Goal: Task Accomplishment & Management: Manage account settings

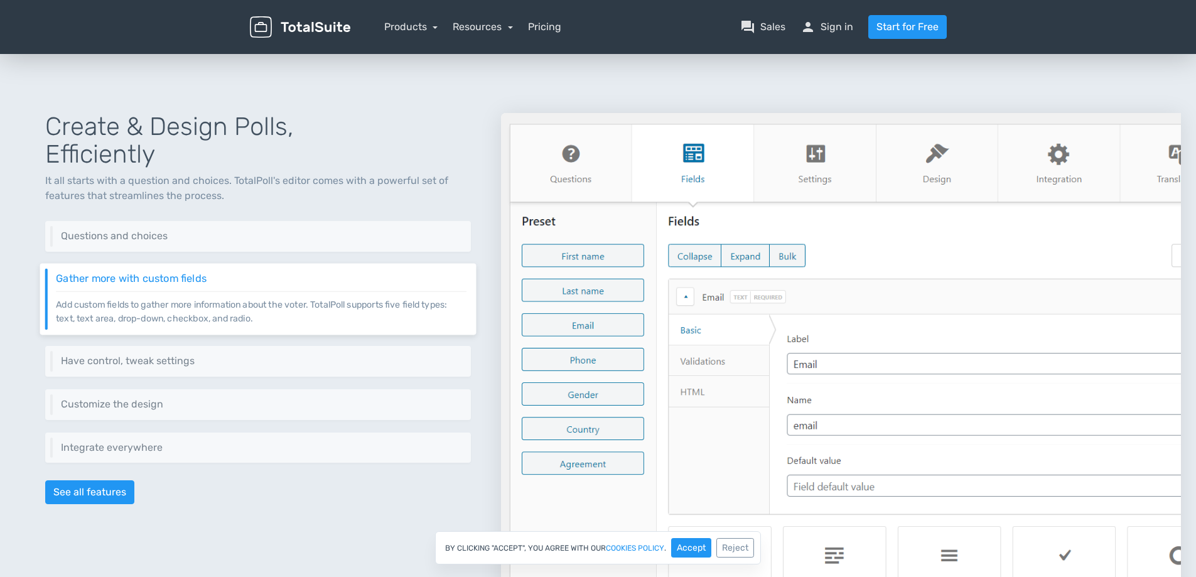
scroll to position [502, 0]
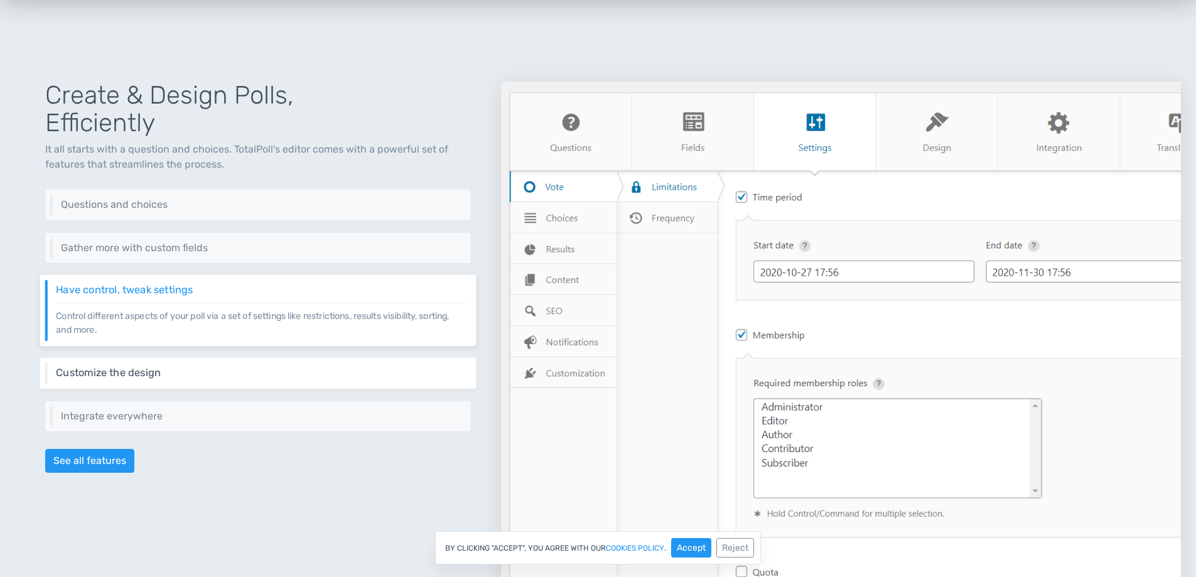
click at [164, 374] on h6 "Customize the design" at bounding box center [261, 372] width 411 height 11
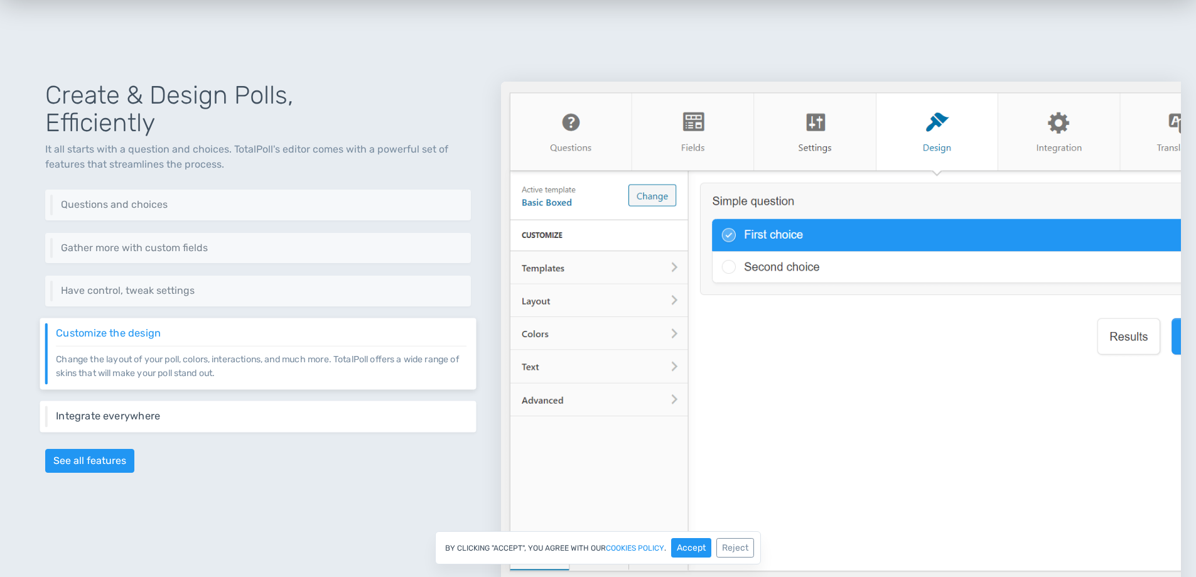
click at [176, 421] on p "Integrate your poll virtually everywhere on your website or even externally thr…" at bounding box center [261, 421] width 411 height 1
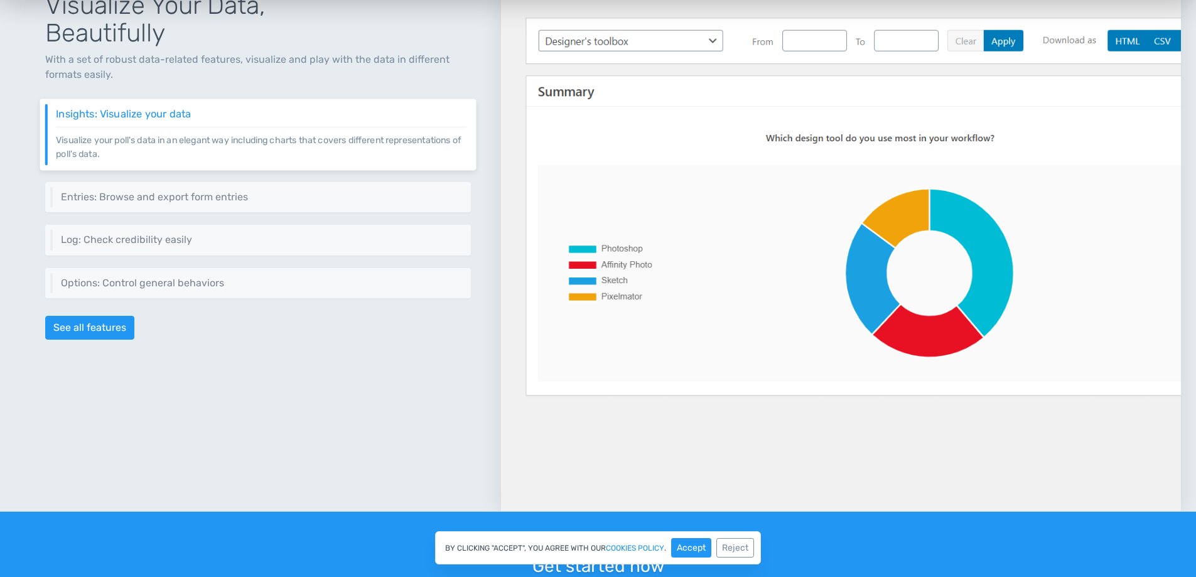
scroll to position [1444, 0]
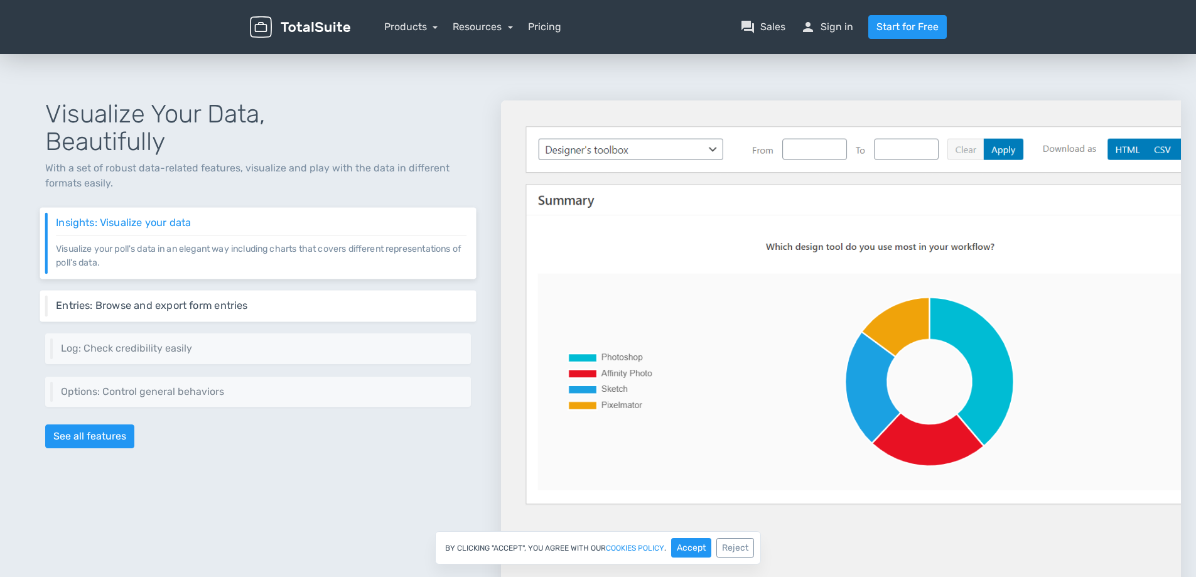
click at [274, 305] on h6 "Entries: Browse and export form entries" at bounding box center [261, 304] width 411 height 11
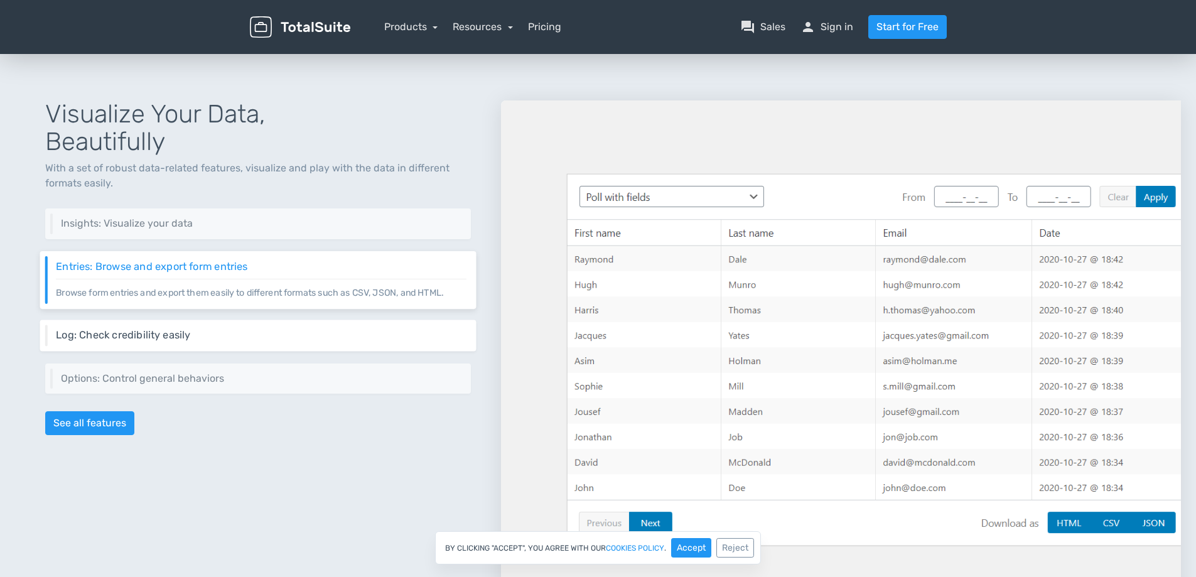
click at [239, 340] on h6 "Log: Check credibility easily" at bounding box center [261, 335] width 411 height 11
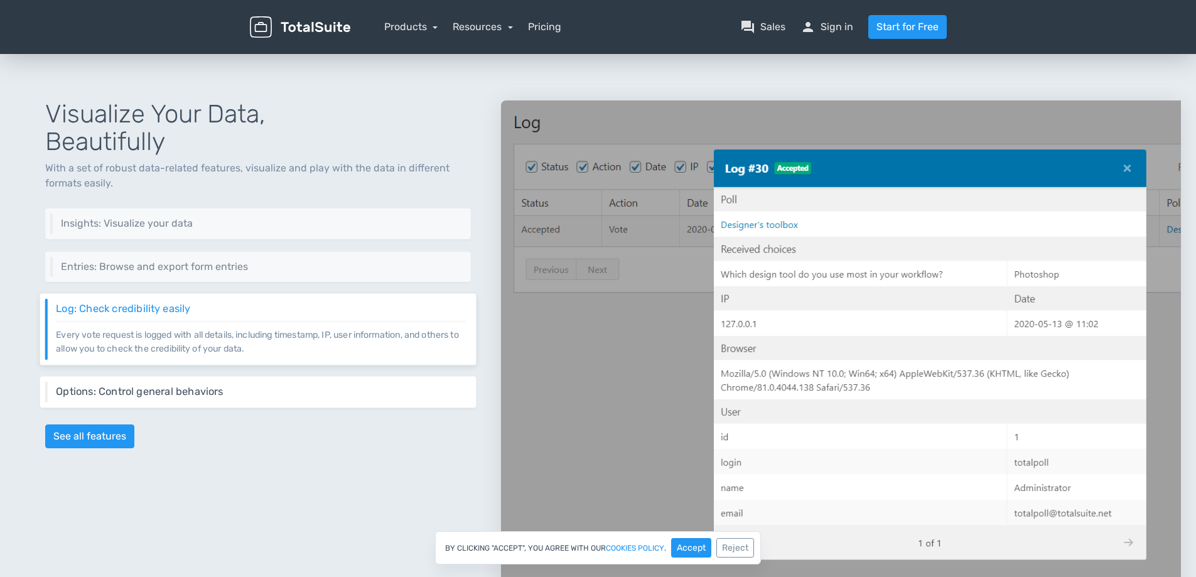
click at [242, 396] on h6 "Options: Control general behaviors" at bounding box center [261, 391] width 411 height 11
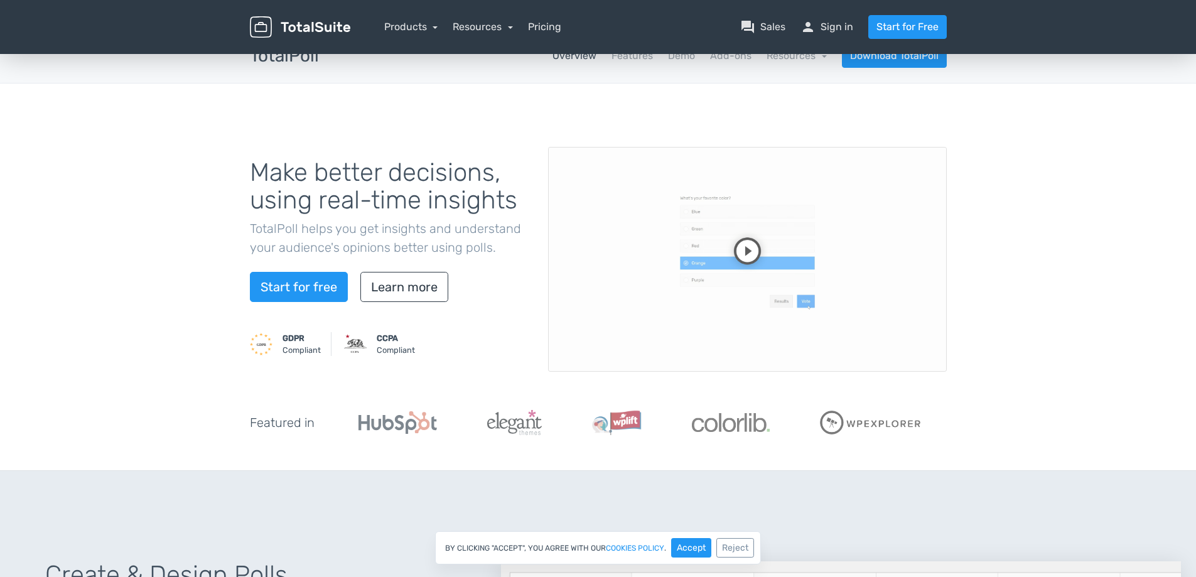
scroll to position [0, 0]
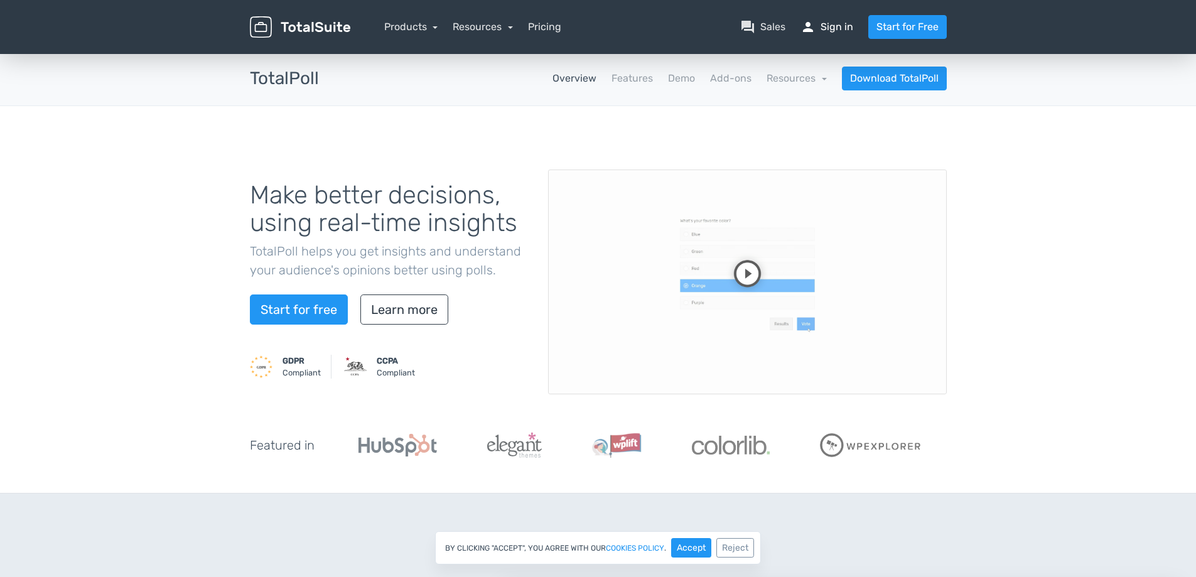
click at [825, 23] on link "person Sign in" at bounding box center [827, 26] width 53 height 15
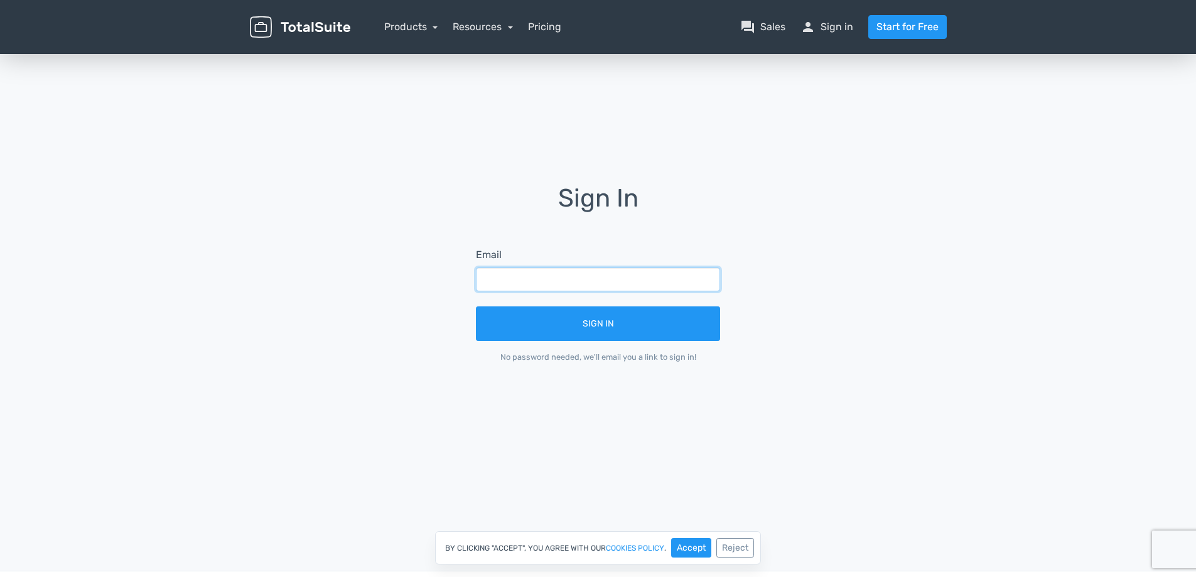
click at [543, 281] on input "text" at bounding box center [598, 279] width 244 height 24
click at [903, 293] on div "Sign In Email Sign In No password needed, we'll email you a link to sign in!" at bounding box center [598, 283] width 716 height 196
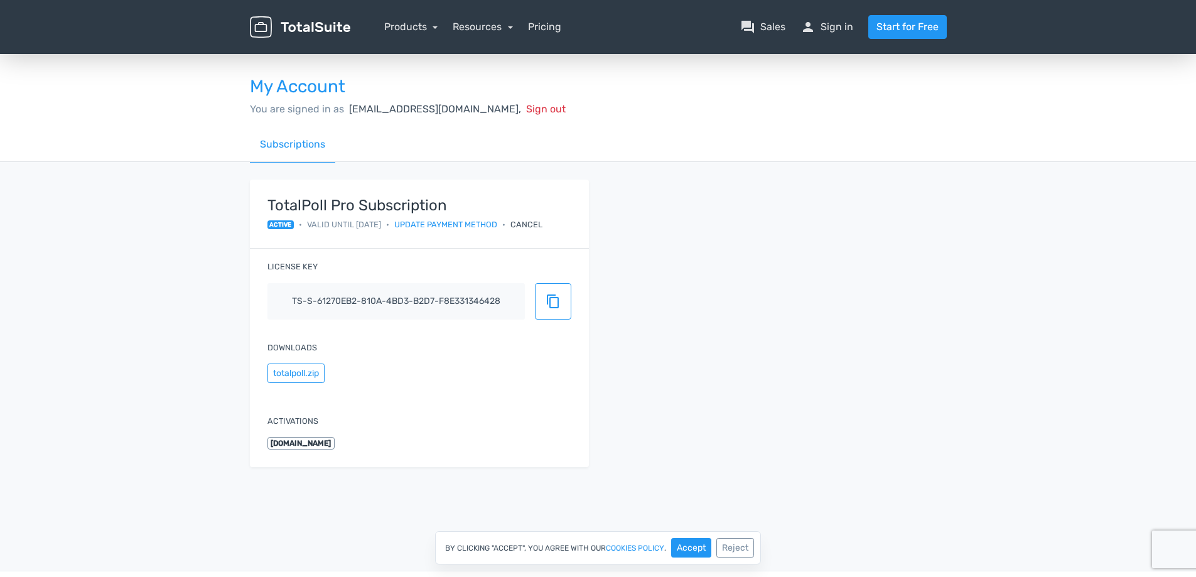
click at [884, 316] on div "TotalPoll Pro Subscription active • Valid until 17/05/2026 • Update payment met…" at bounding box center [598, 331] width 716 height 303
click at [887, 357] on div "TotalPoll Pro Subscription active • Valid until 17/05/2026 • Update payment met…" at bounding box center [598, 331] width 716 height 303
click at [737, 548] on button "Reject" at bounding box center [735, 547] width 38 height 19
